Goal: Transaction & Acquisition: Book appointment/travel/reservation

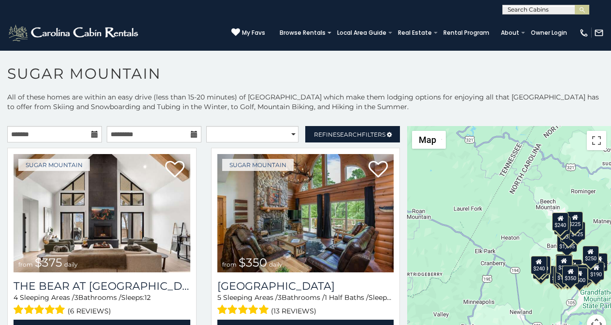
scroll to position [20, 0]
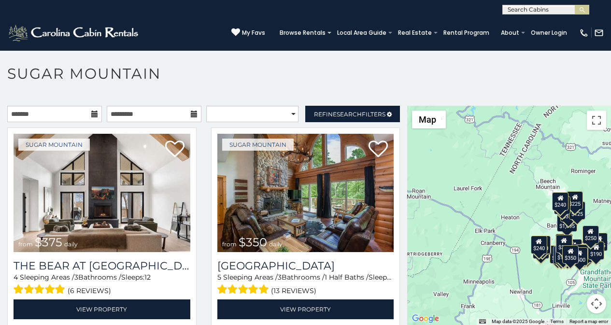
click at [567, 318] on div at bounding box center [589, 321] width 44 height 7
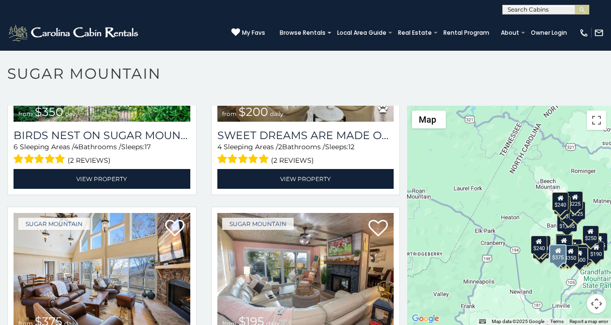
scroll to position [342, 0]
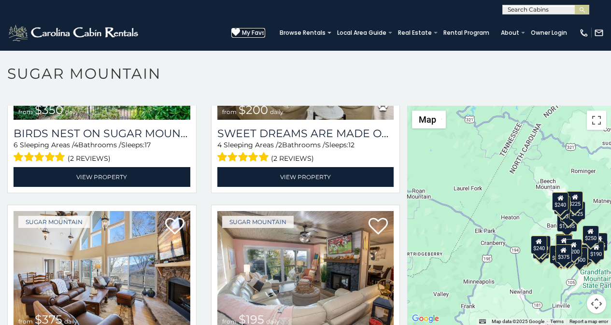
click at [240, 28] on icon at bounding box center [235, 32] width 9 height 9
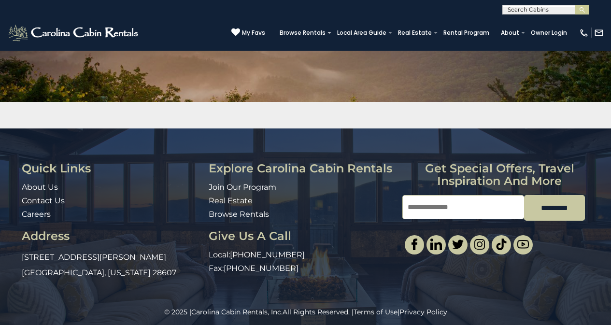
scroll to position [124, 0]
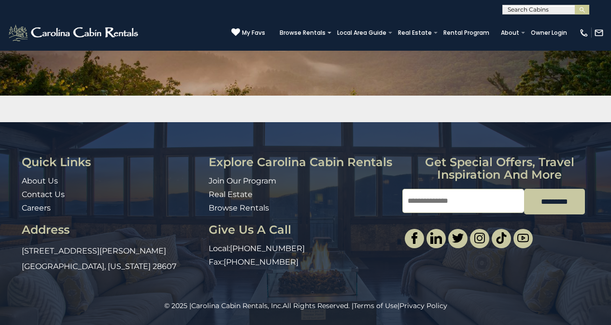
click at [427, 315] on div "© 2025 | Carolina Cabin Rentals, Inc. All Rights Reserved. | Terms of Use | Pri…" at bounding box center [305, 313] width 611 height 24
click at [25, 192] on link "Contact Us" at bounding box center [43, 194] width 43 height 9
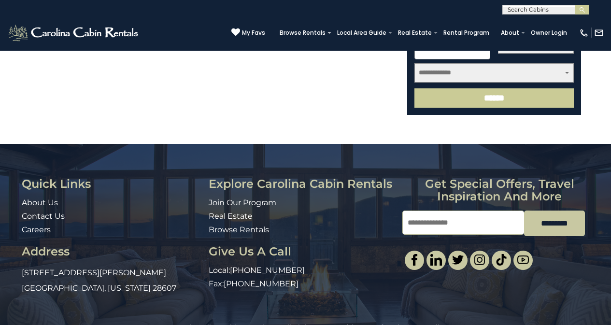
scroll to position [455, 0]
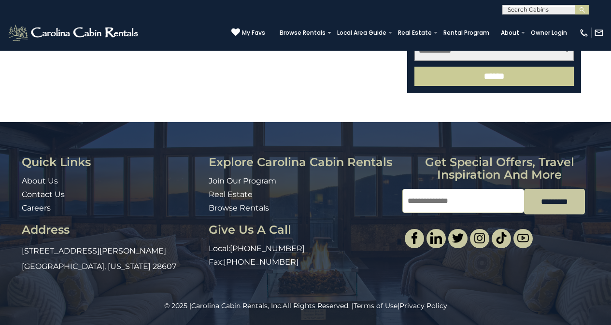
click at [430, 288] on div "Quick Links About Us Contact Us Careers Address 491 George Wilson Road Boone, N…" at bounding box center [305, 211] width 611 height 179
click at [505, 286] on div "Quick Links About Us Contact Us Careers Address 491 George Wilson Road Boone, N…" at bounding box center [305, 211] width 611 height 179
click at [537, 313] on div "© 2025 | Carolina Cabin Rentals, Inc. All Rights Reserved. | Terms of Use | Pri…" at bounding box center [305, 313] width 611 height 24
click at [507, 323] on div "© 2025 | Carolina Cabin Rentals, Inc. All Rights Reserved. | Terms of Use | Pri…" at bounding box center [305, 313] width 611 height 24
click at [457, 323] on div "© 2025 | Carolina Cabin Rentals, Inc. All Rights Reserved. | Terms of Use | Pri…" at bounding box center [305, 313] width 611 height 24
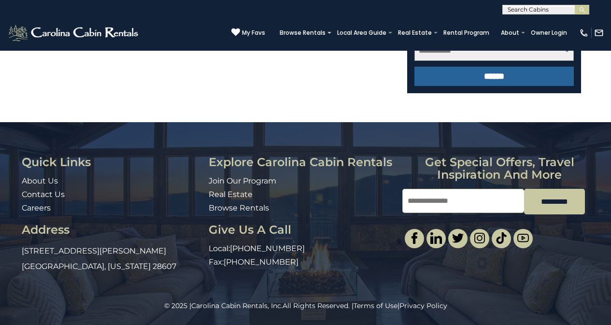
click at [433, 74] on input "******" at bounding box center [493, 76] width 159 height 19
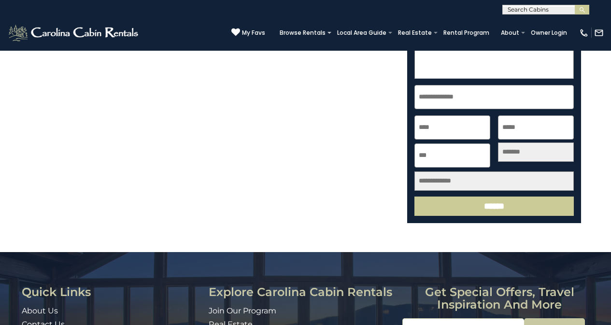
scroll to position [506, 0]
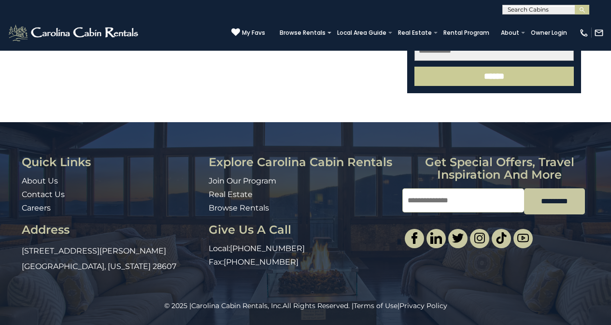
click at [429, 323] on div "© 2025 | Carolina Cabin Rentals, Inc. All Rights Reserved. | Terms of Use | Pri…" at bounding box center [305, 313] width 611 height 24
click at [505, 323] on div "© 2025 | Carolina Cabin Rentals, Inc. All Rights Reserved. | Terms of Use | Pri…" at bounding box center [305, 313] width 611 height 24
click at [421, 323] on div "© 2025 | Carolina Cabin Rentals, Inc. All Rights Reserved. | Terms of Use | Pri…" at bounding box center [305, 313] width 611 height 24
click at [505, 323] on div "© 2025 | Carolina Cabin Rentals, Inc. All Rights Reserved. | Terms of Use | Pri…" at bounding box center [305, 313] width 611 height 24
click at [479, 323] on div "© 2025 | Carolina Cabin Rentals, Inc. All Rights Reserved. | Terms of Use | Pri…" at bounding box center [305, 313] width 611 height 24
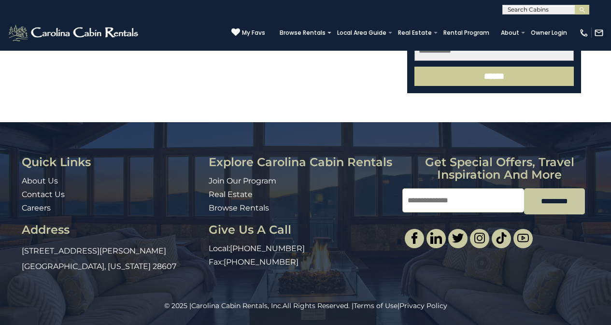
scroll to position [425, 0]
click at [218, 212] on link "Browse Rentals" at bounding box center [239, 207] width 60 height 9
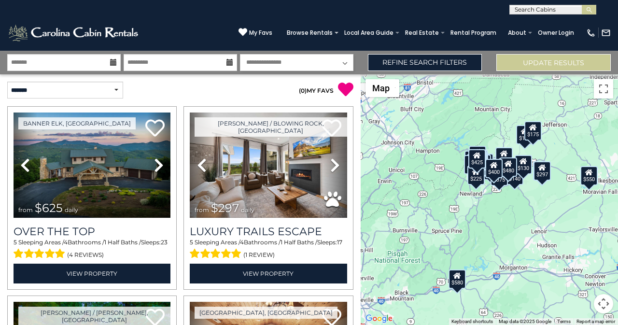
click at [618, 288] on div "$625 $297 $175 $300 $580 $290 $424 $395 $270 $185 $230 $550 $349 $230 $160 $325…" at bounding box center [489, 199] width 257 height 251
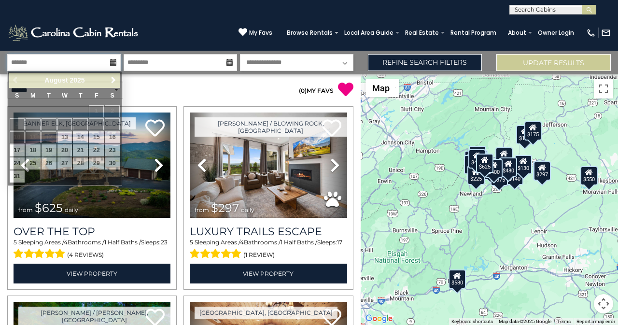
click at [29, 62] on input "text" at bounding box center [63, 62] width 113 height 17
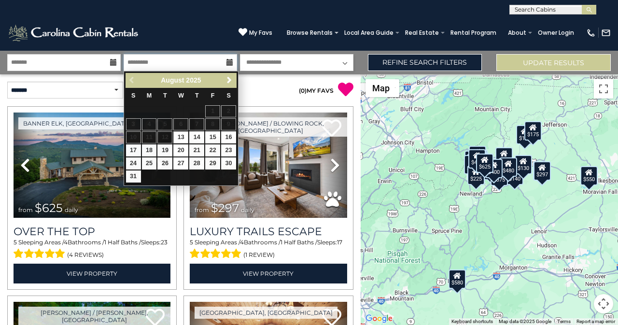
click at [147, 56] on input "text" at bounding box center [180, 62] width 113 height 17
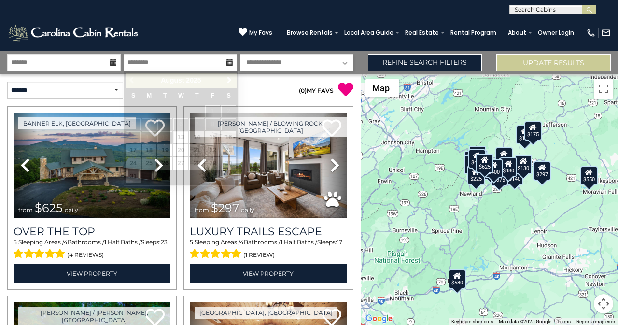
click at [252, 57] on select "**********" at bounding box center [296, 62] width 113 height 17
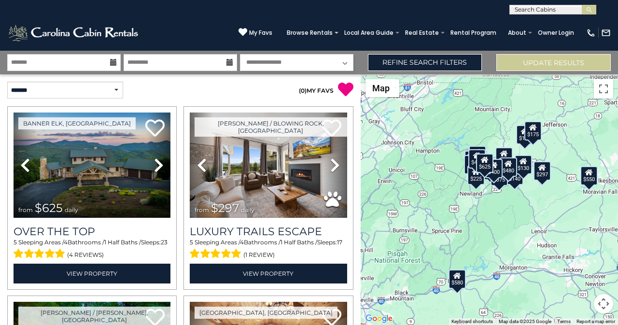
select select "*"
click at [240, 54] on select "**********" at bounding box center [296, 62] width 113 height 17
click at [592, 9] on img "submit" at bounding box center [589, 9] width 7 height 7
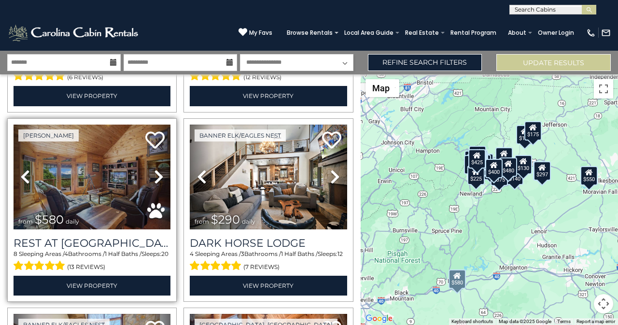
scroll to position [382, 0]
